Goal: Task Accomplishment & Management: Complete application form

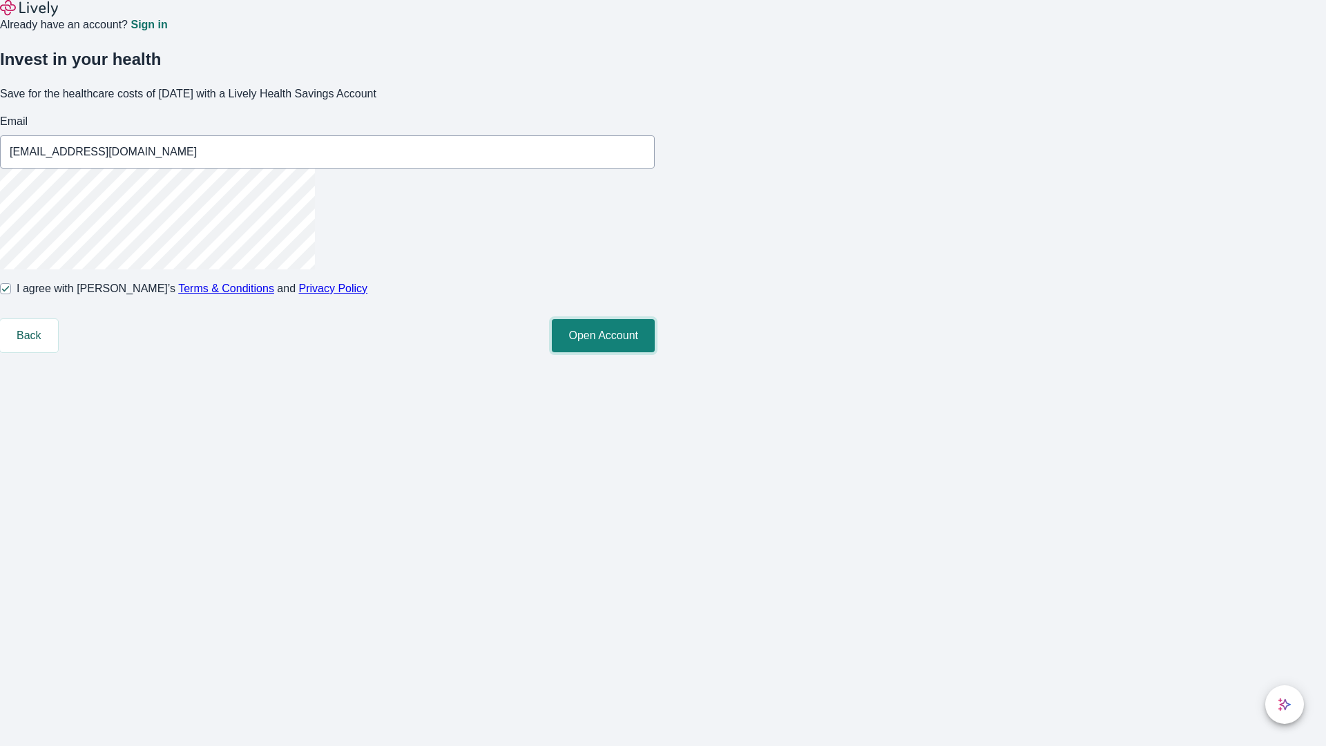
click at [655, 352] on button "Open Account" at bounding box center [603, 335] width 103 height 33
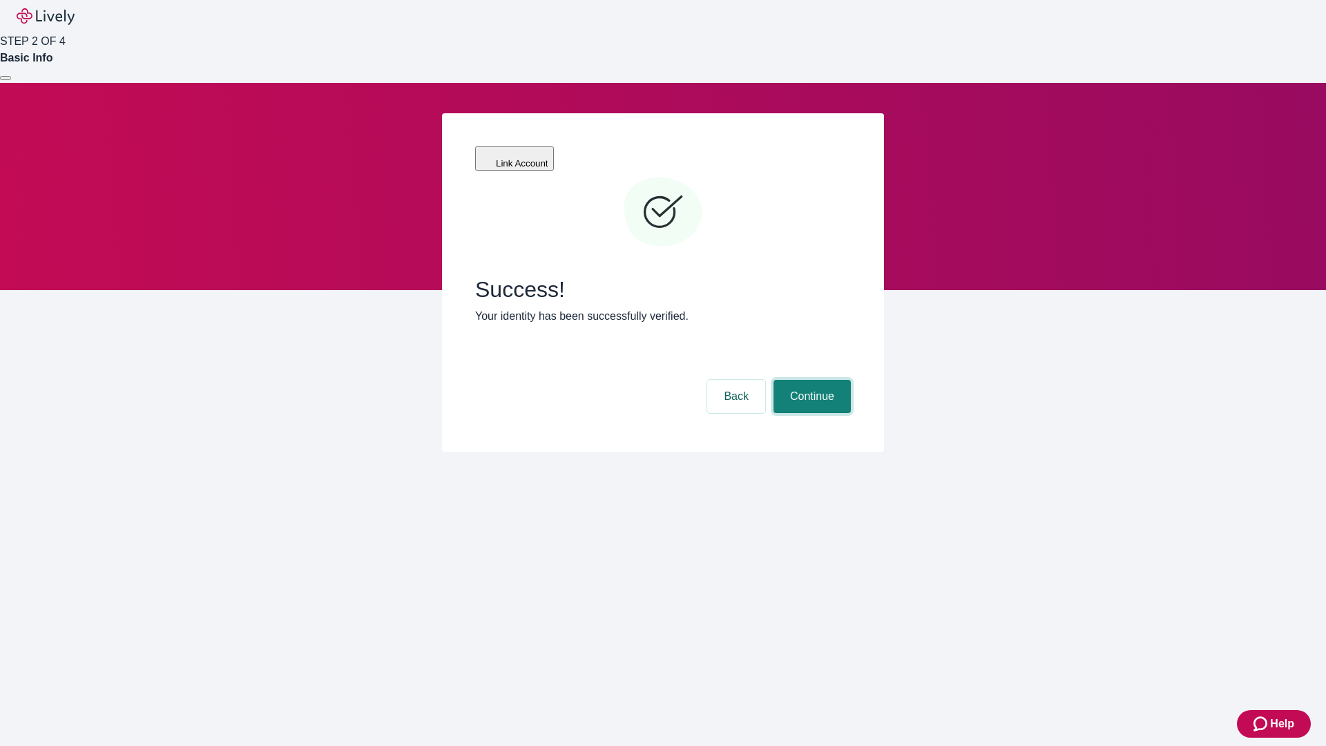
click at [810, 380] on button "Continue" at bounding box center [812, 396] width 77 height 33
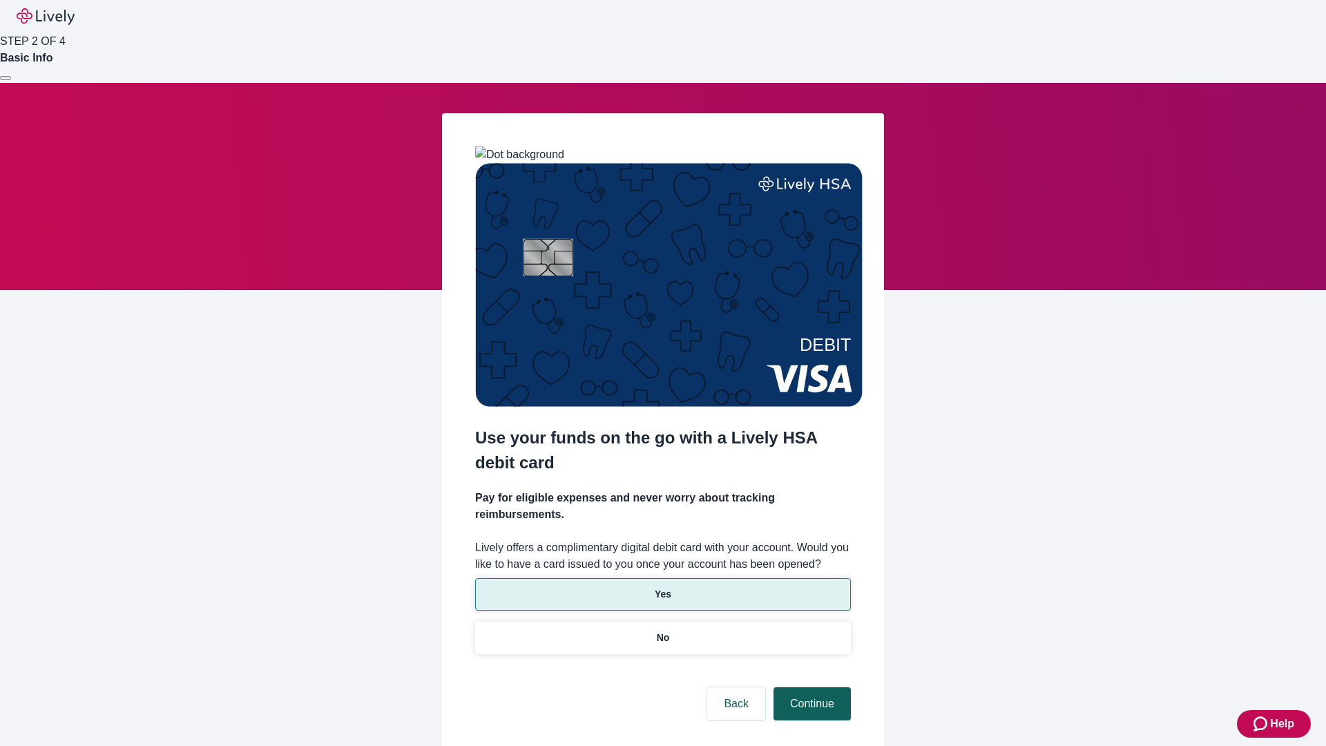
click at [663, 631] on p "No" at bounding box center [663, 638] width 13 height 15
click at [810, 687] on button "Continue" at bounding box center [812, 703] width 77 height 33
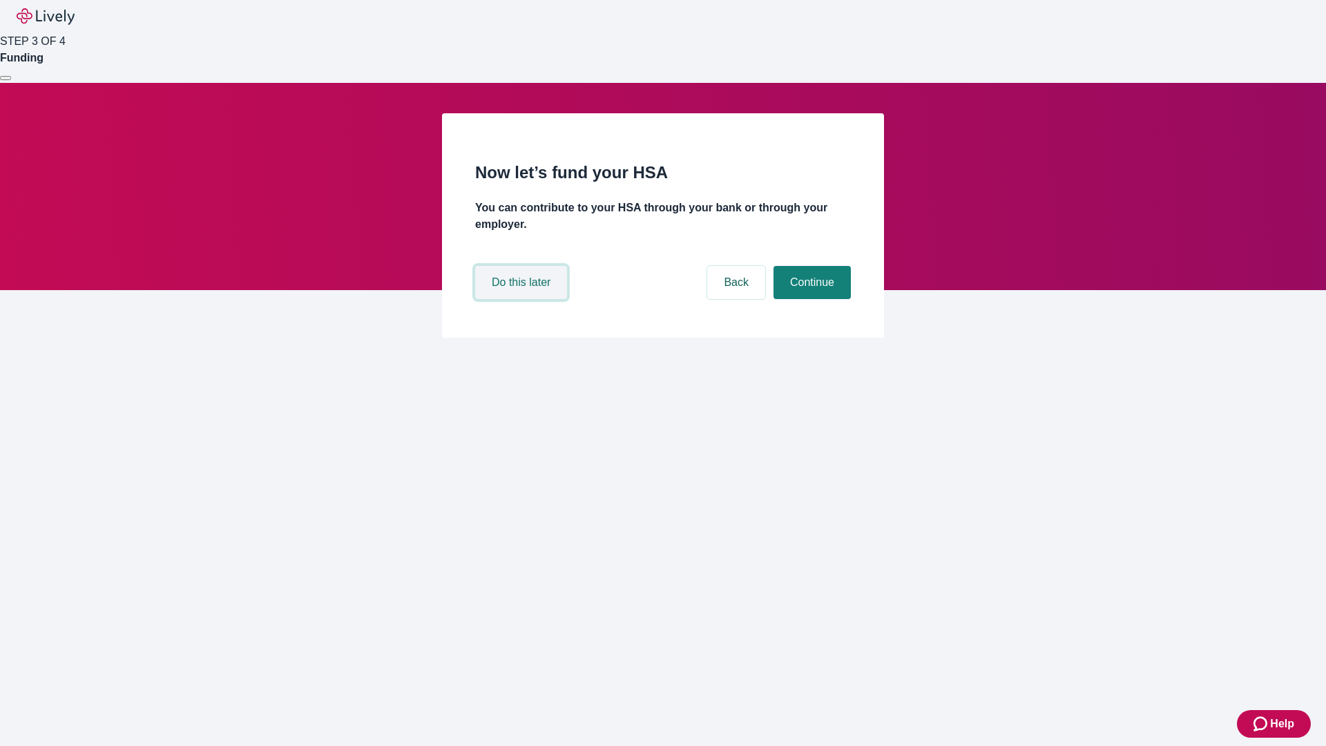
click at [523, 299] on button "Do this later" at bounding box center [521, 282] width 92 height 33
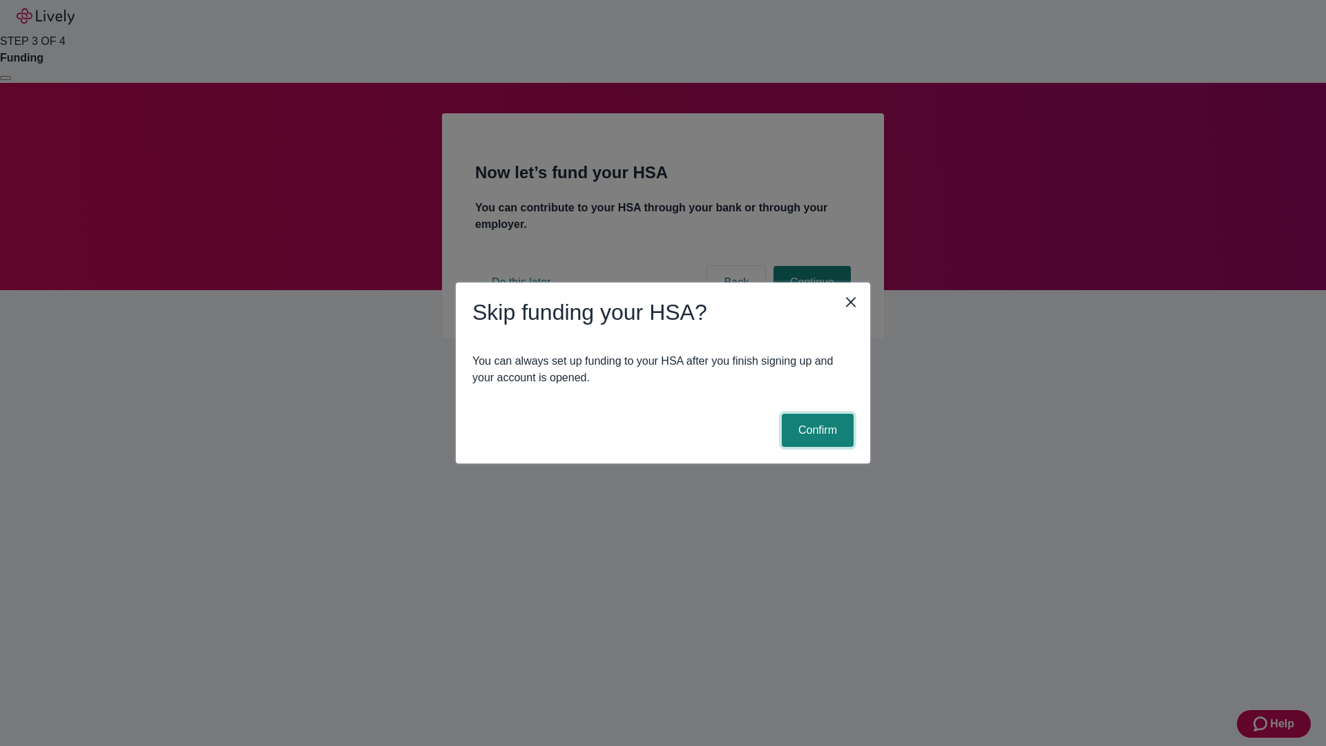
click at [816, 430] on button "Confirm" at bounding box center [818, 430] width 72 height 33
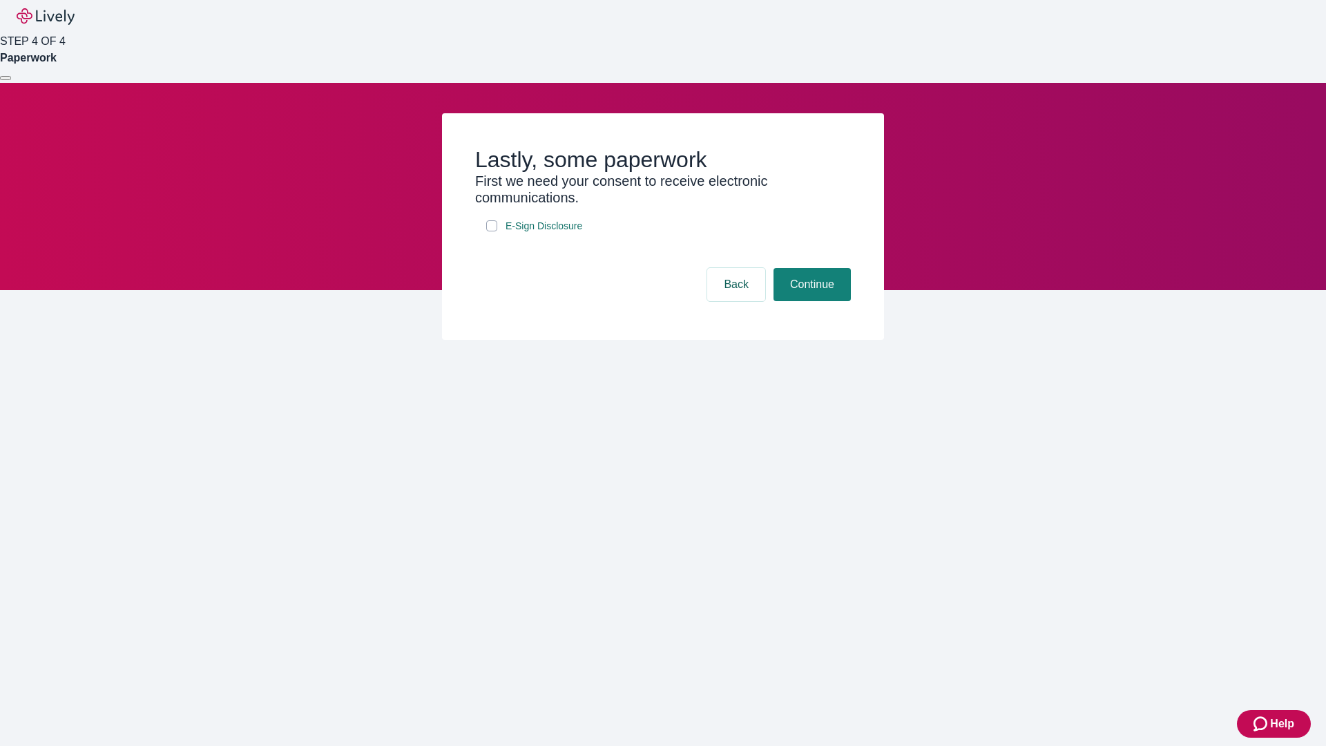
click at [492, 231] on input "E-Sign Disclosure" at bounding box center [491, 225] width 11 height 11
checkbox input "true"
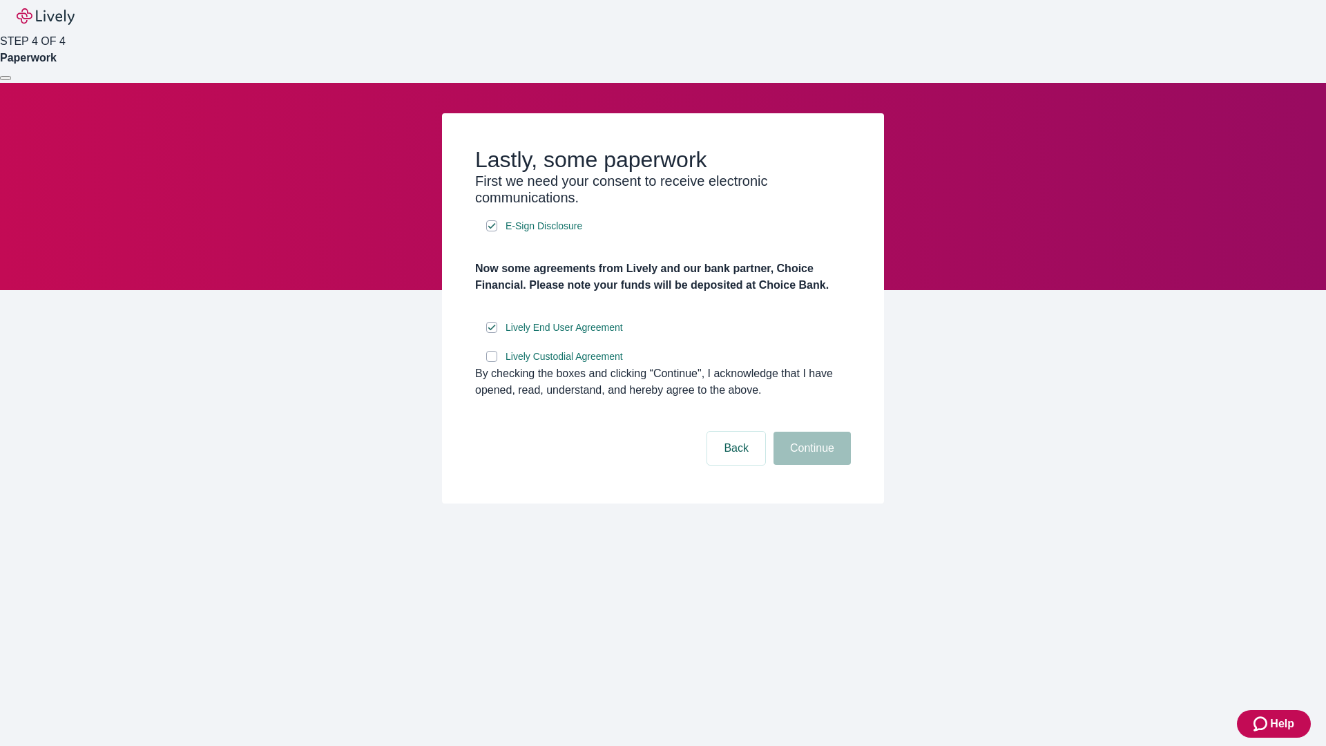
click at [492, 362] on input "Lively Custodial Agreement" at bounding box center [491, 356] width 11 height 11
checkbox input "true"
click at [810, 465] on button "Continue" at bounding box center [812, 448] width 77 height 33
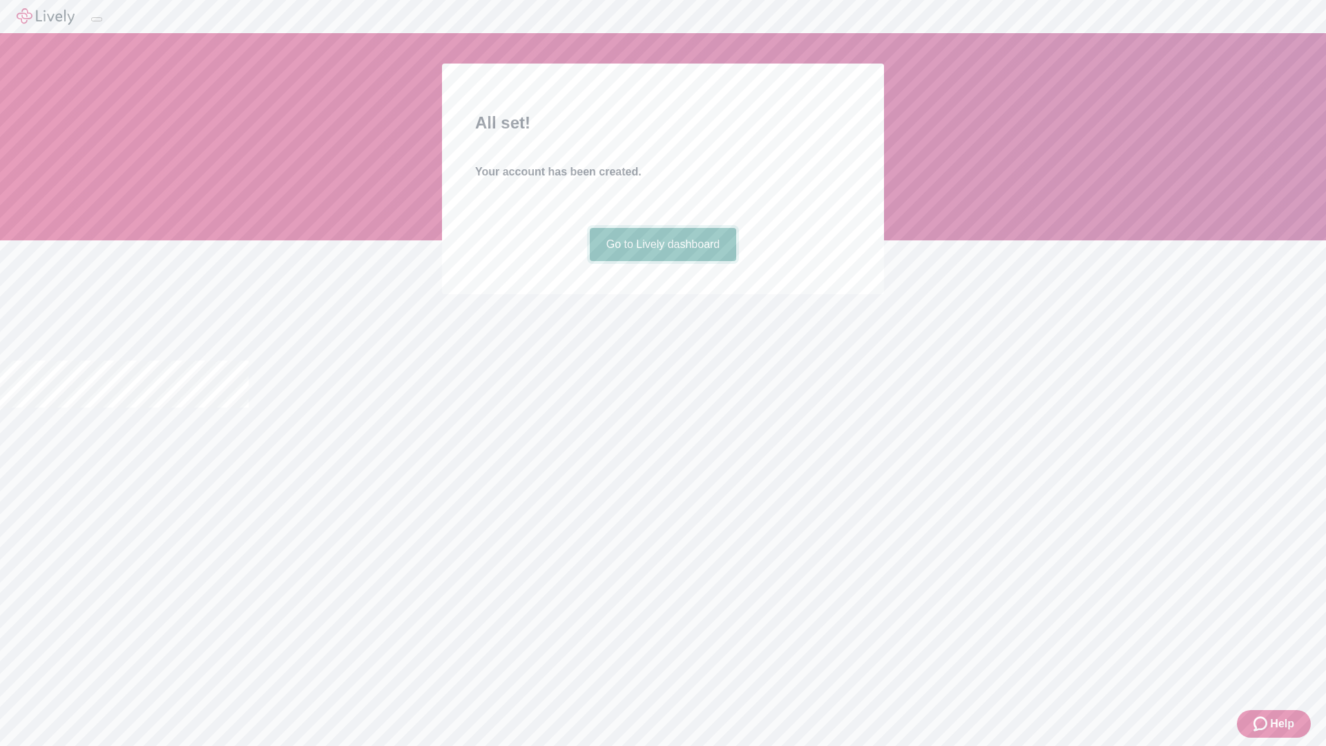
click at [663, 261] on link "Go to Lively dashboard" at bounding box center [663, 244] width 147 height 33
